Goal: Use online tool/utility: Utilize a website feature to perform a specific function

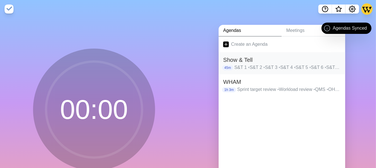
click at [261, 59] on h2 "Show & Tell" at bounding box center [282, 60] width 118 height 8
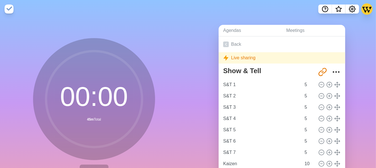
scroll to position [42, 0]
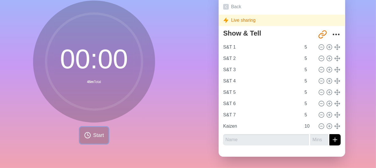
click at [87, 133] on circle at bounding box center [88, 136] width 6 height 6
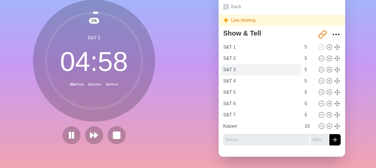
scroll to position [0, 0]
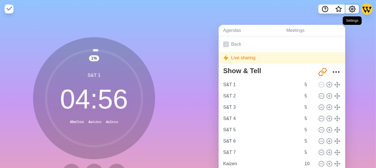
click at [352, 6] on icon "Settings" at bounding box center [352, 9] width 7 height 7
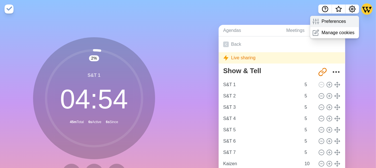
click at [334, 20] on p "Preferences" at bounding box center [334, 21] width 24 height 7
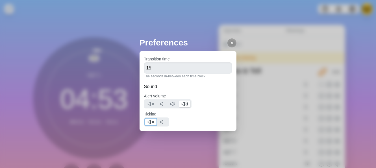
click at [148, 120] on icon at bounding box center [151, 122] width 7 height 7
click at [230, 42] on icon at bounding box center [232, 43] width 5 height 5
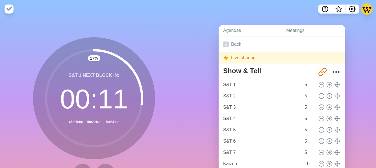
scroll to position [42, 0]
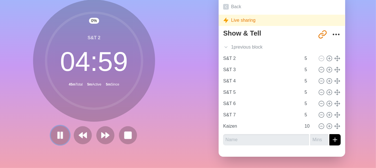
click at [63, 130] on button at bounding box center [60, 135] width 19 height 19
click at [57, 132] on polygon at bounding box center [60, 135] width 6 height 7
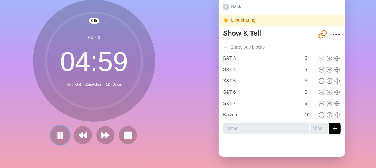
click at [61, 132] on rect at bounding box center [62, 135] width 2 height 6
click at [55, 131] on icon at bounding box center [60, 136] width 10 height 10
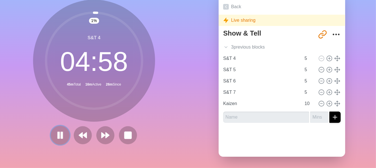
click at [63, 131] on button at bounding box center [60, 135] width 19 height 19
click at [58, 132] on polygon at bounding box center [60, 135] width 6 height 7
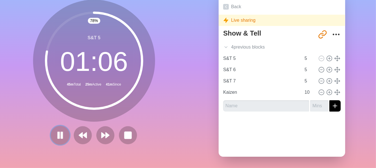
click at [58, 134] on rect at bounding box center [59, 135] width 2 height 6
click at [124, 135] on button at bounding box center [128, 135] width 19 height 19
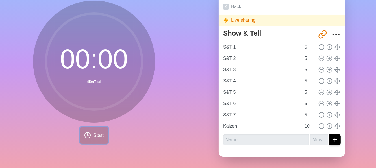
click at [98, 133] on span "Start" at bounding box center [98, 136] width 11 height 8
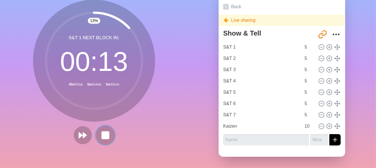
click at [101, 131] on icon at bounding box center [106, 136] width 10 height 10
